Goal: Task Accomplishment & Management: Manage account settings

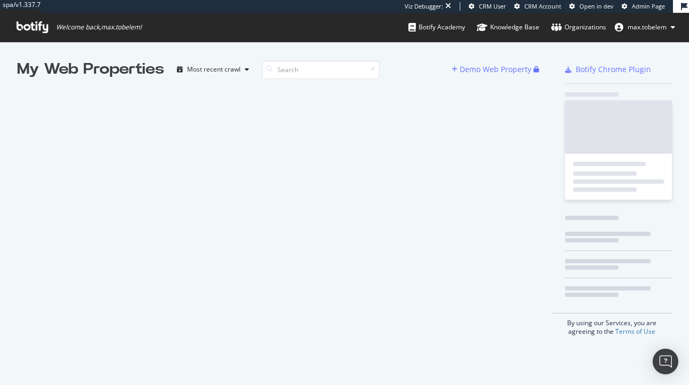
scroll to position [385, 689]
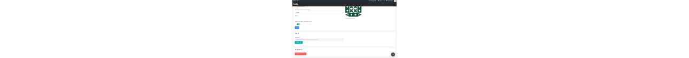
scroll to position [329, 0]
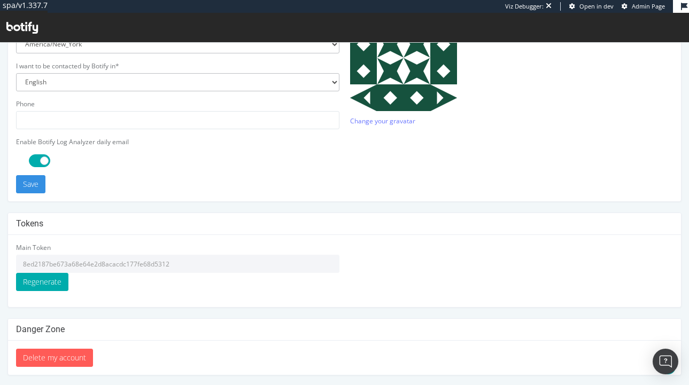
click at [147, 261] on input "8ed2187be673a68e64e2d8acacdc177fe68d5312" at bounding box center [177, 264] width 323 height 18
